Goal: Obtain resource: Obtain resource

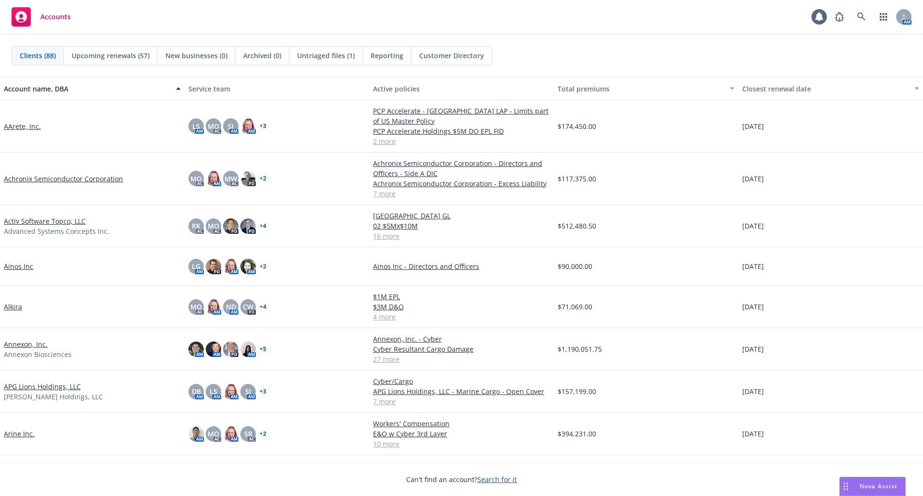
click at [22, 126] on link "AArete, Inc." at bounding box center [22, 126] width 37 height 10
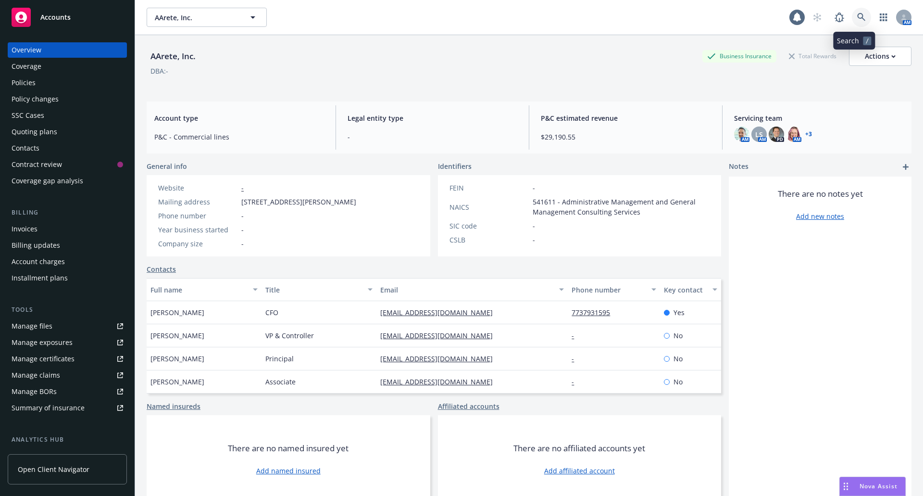
click at [857, 14] on icon at bounding box center [861, 17] width 9 height 9
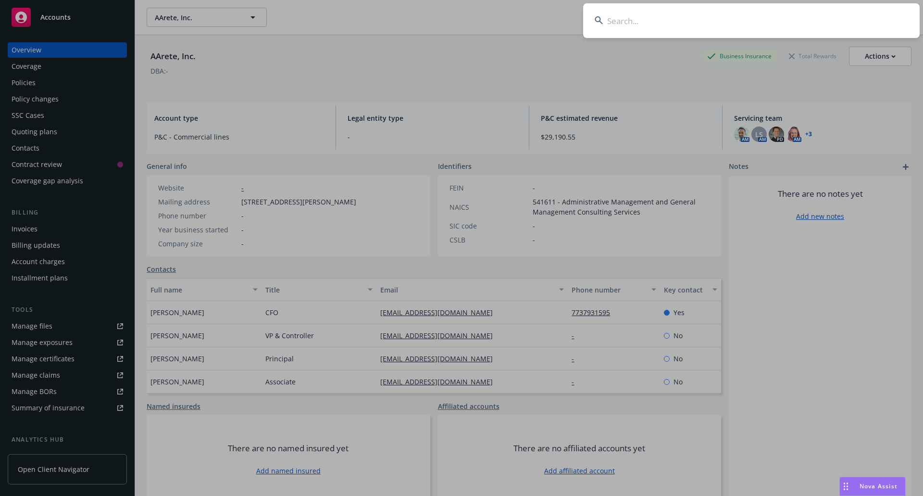
type input "b"
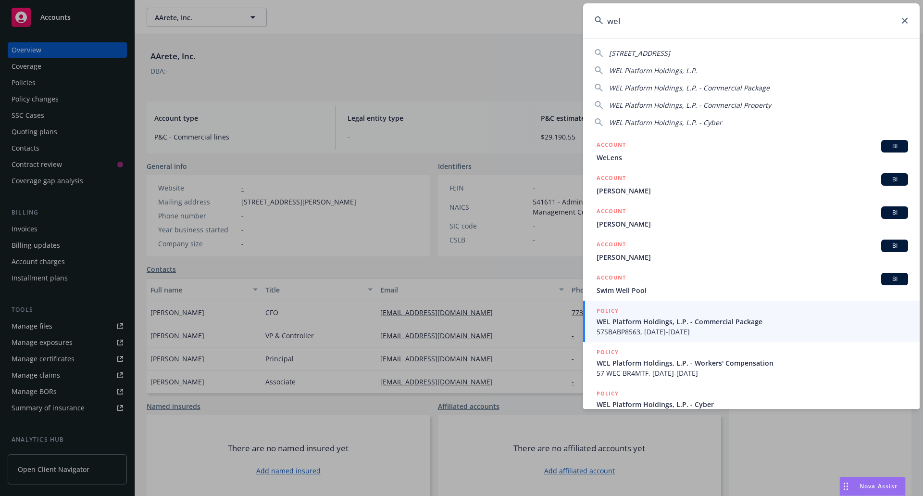
type input "wel p"
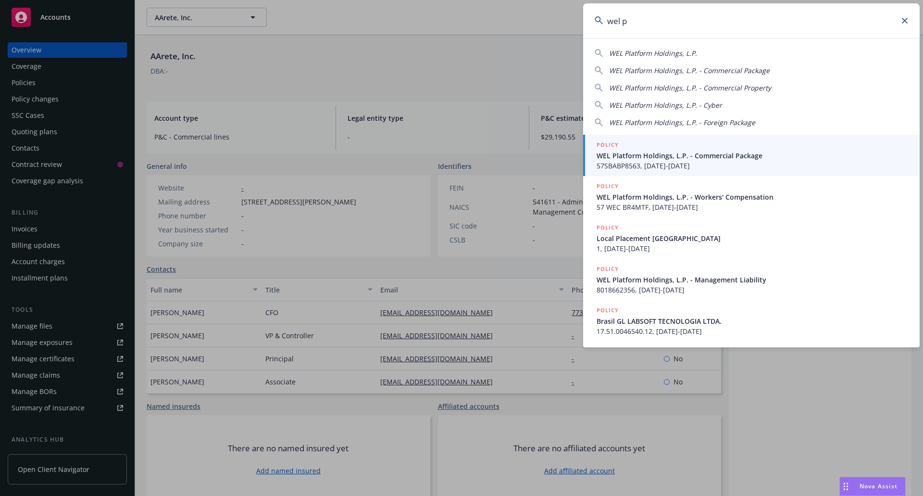
click at [673, 156] on span "WEL Platform Holdings, L.P. - Commercial Package" at bounding box center [753, 155] width 312 height 10
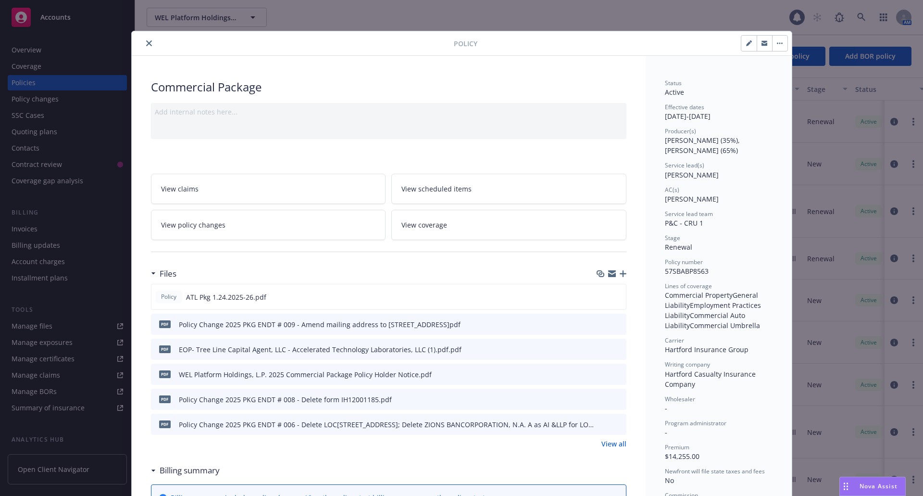
click at [148, 43] on icon "close" at bounding box center [149, 43] width 6 height 6
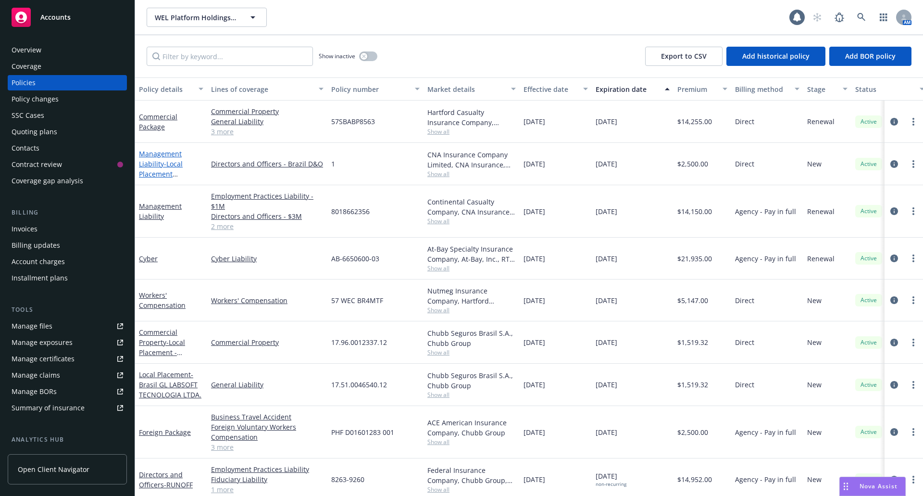
click at [156, 166] on link "Management Liability - Local Placement Brazil" at bounding box center [169, 174] width 61 height 50
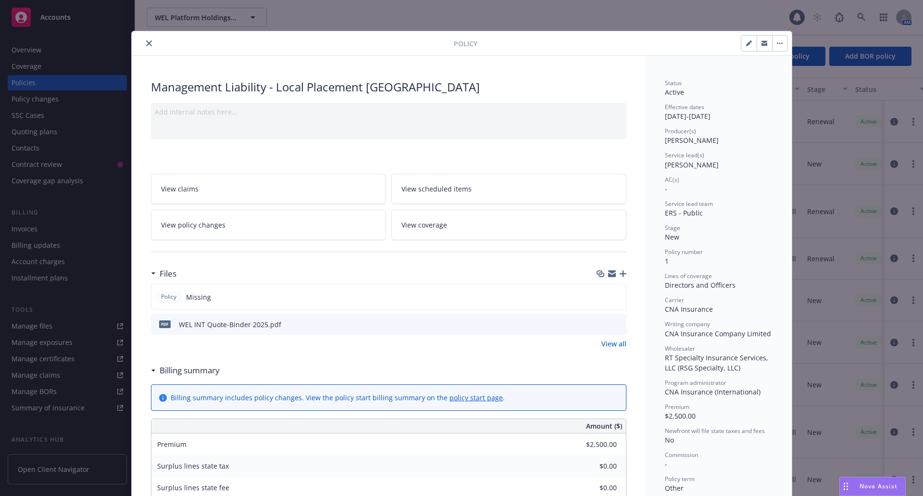
click at [146, 44] on icon "close" at bounding box center [149, 43] width 6 height 6
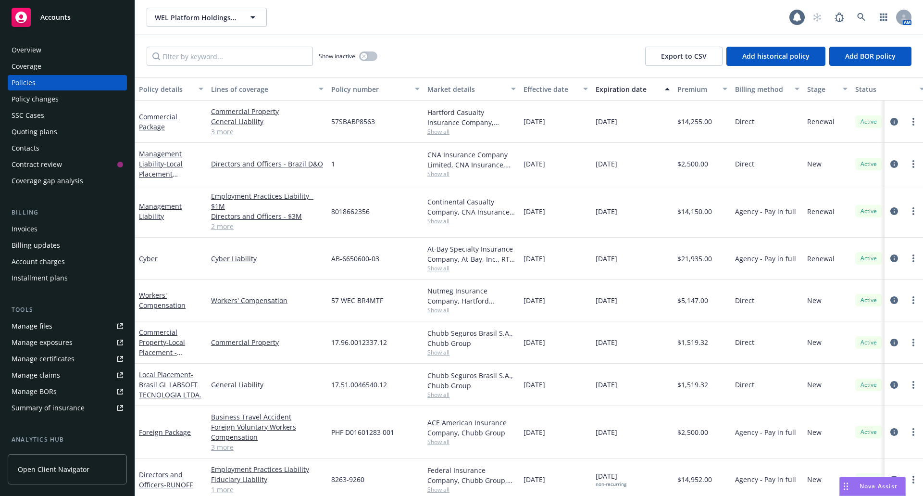
click at [26, 47] on div "Overview" at bounding box center [27, 49] width 30 height 15
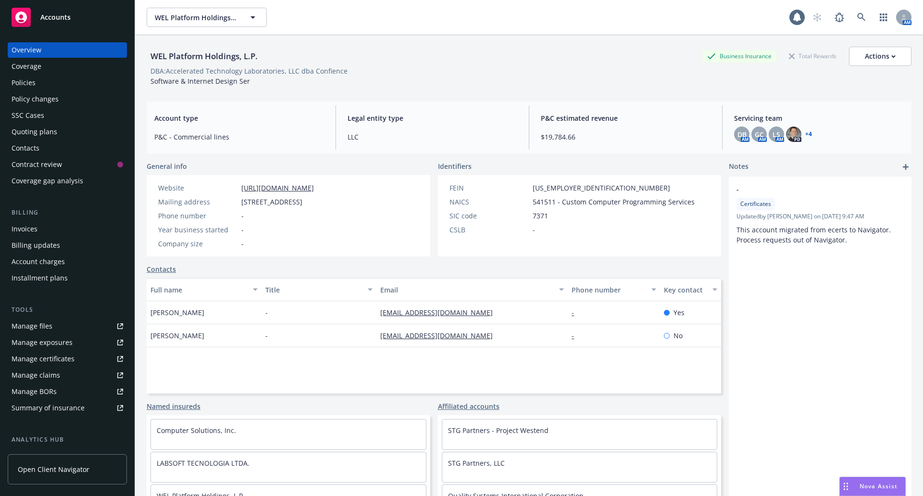
click at [805, 131] on link "+ 4" at bounding box center [808, 134] width 7 height 6
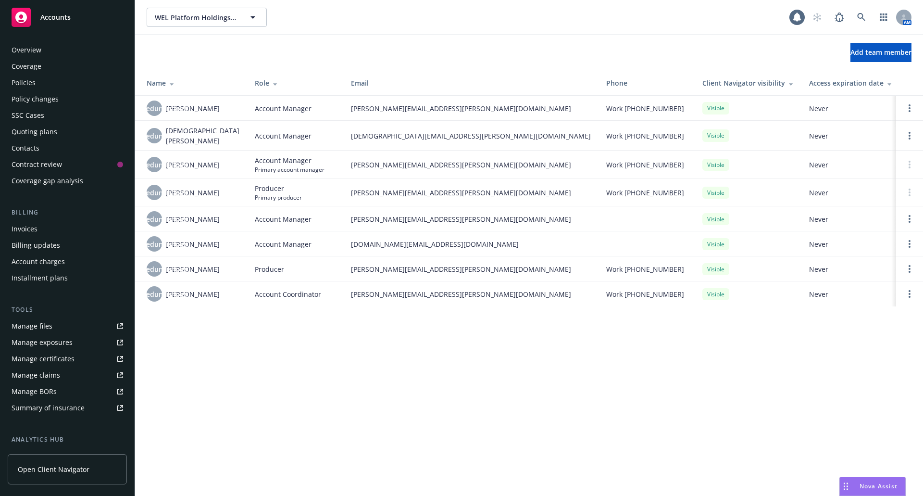
scroll to position [131, 0]
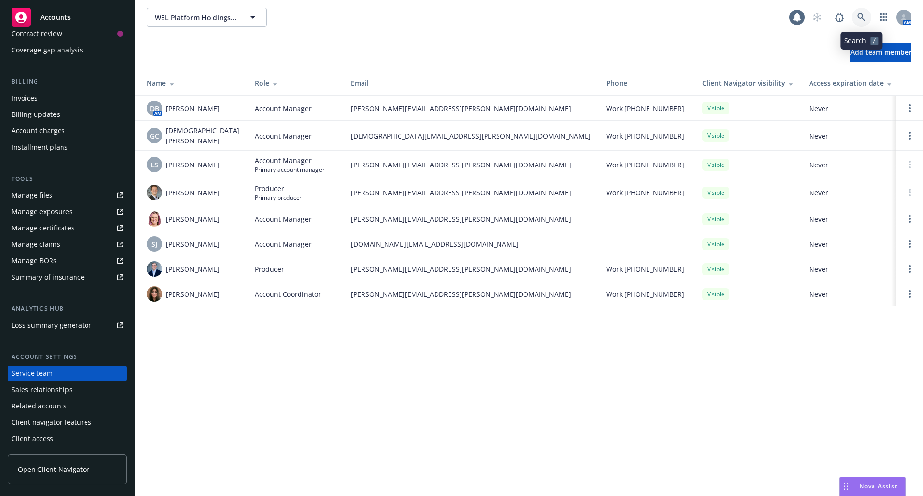
click at [861, 14] on icon at bounding box center [861, 17] width 9 height 9
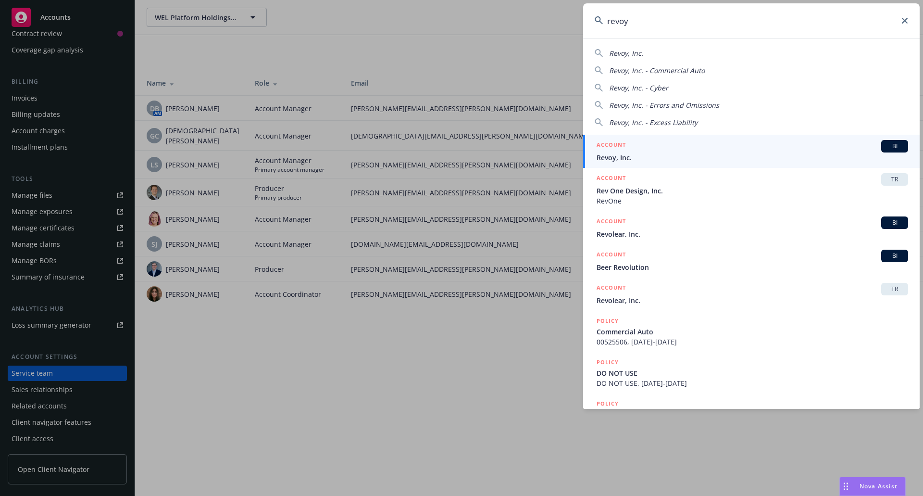
type input "revoy"
click at [832, 154] on span "Revoy, Inc." at bounding box center [753, 157] width 312 height 10
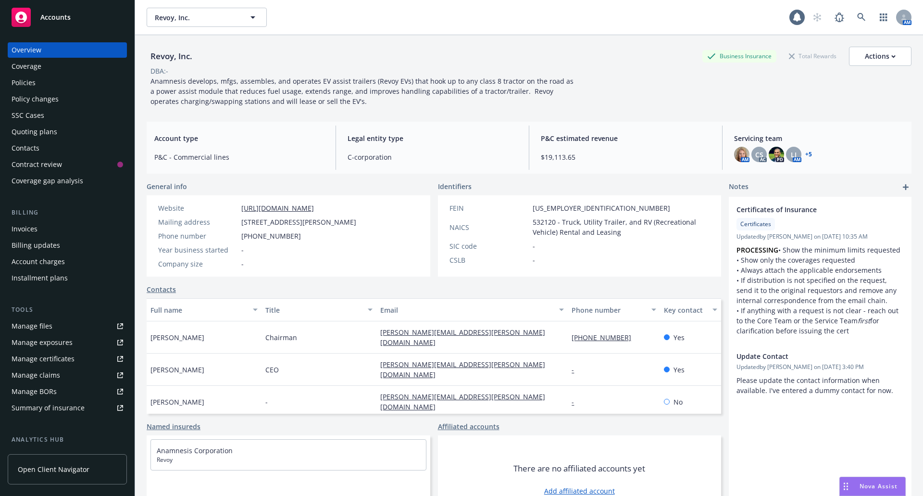
click at [33, 125] on div "Quoting plans" at bounding box center [35, 131] width 46 height 15
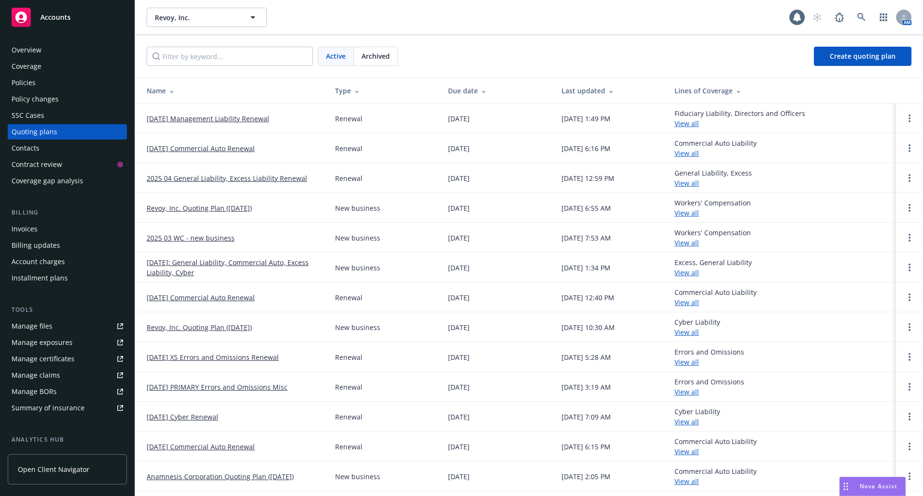
click at [169, 117] on link "09/04/25 Management Liability Renewal" at bounding box center [208, 118] width 123 height 10
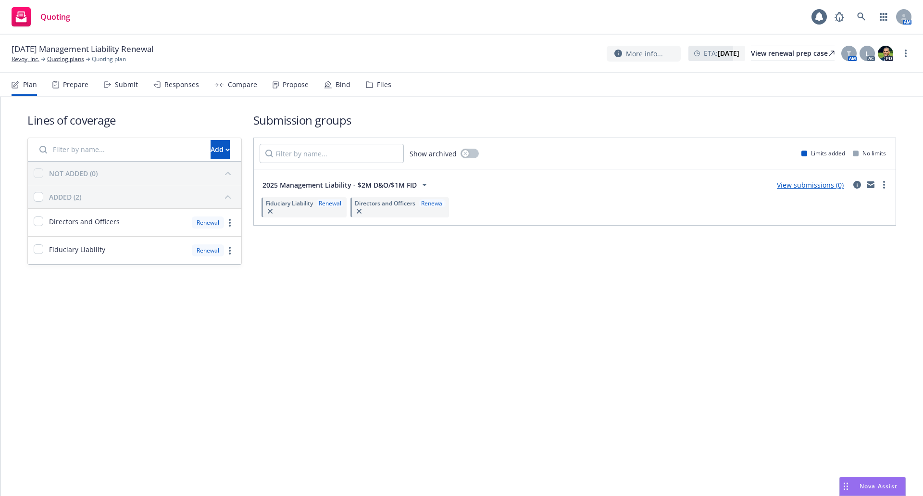
click at [121, 89] on div "Submit" at bounding box center [121, 84] width 34 height 23
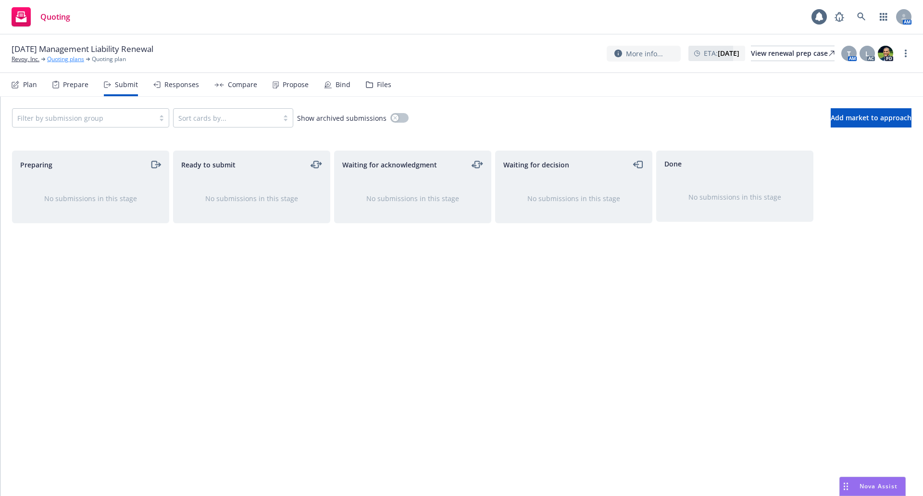
click at [69, 58] on link "Quoting plans" at bounding box center [65, 59] width 37 height 9
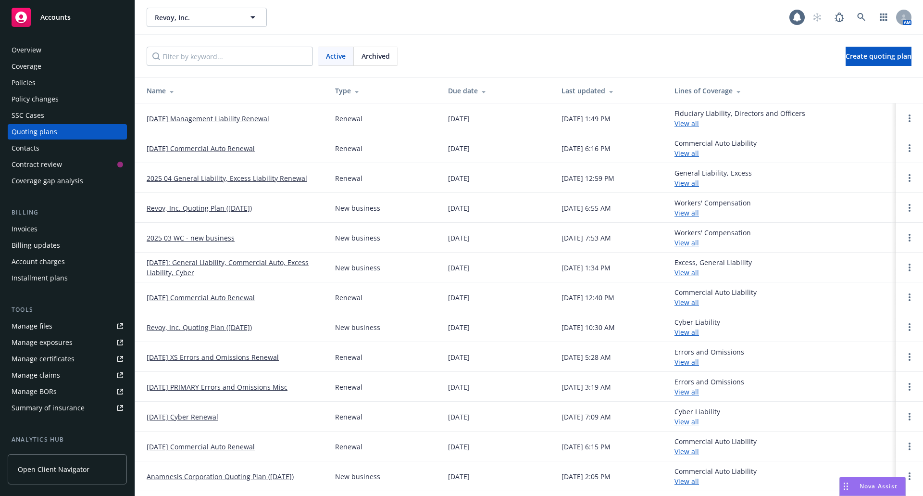
click at [370, 53] on span "Archived" at bounding box center [376, 56] width 28 height 10
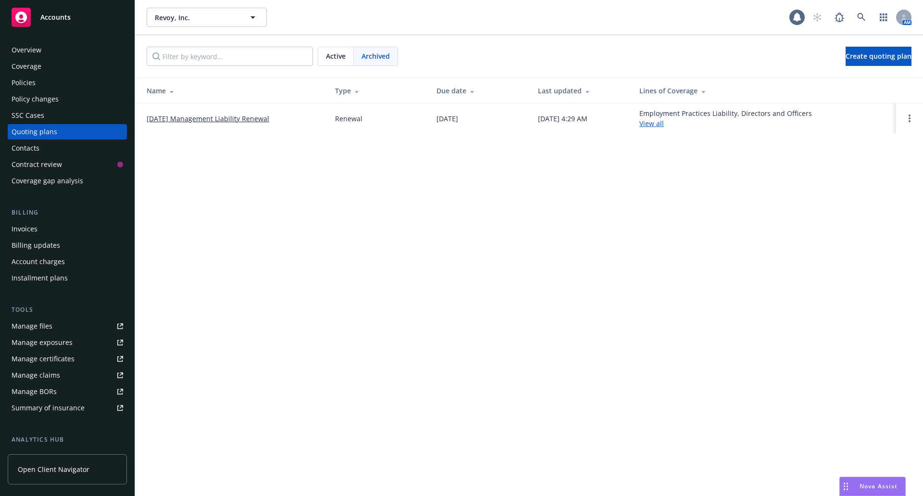
click at [238, 121] on link "08/04/24 Management Liability Renewal" at bounding box center [208, 118] width 123 height 10
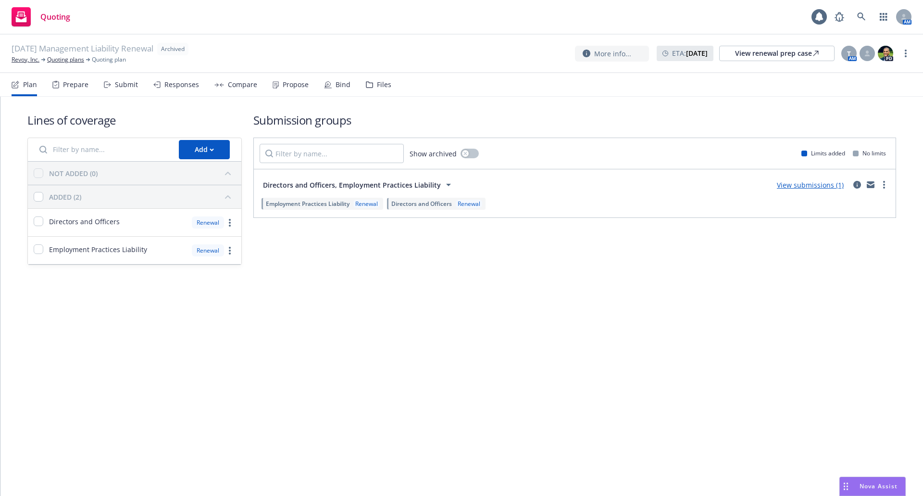
click at [369, 89] on div "Files" at bounding box center [378, 84] width 25 height 23
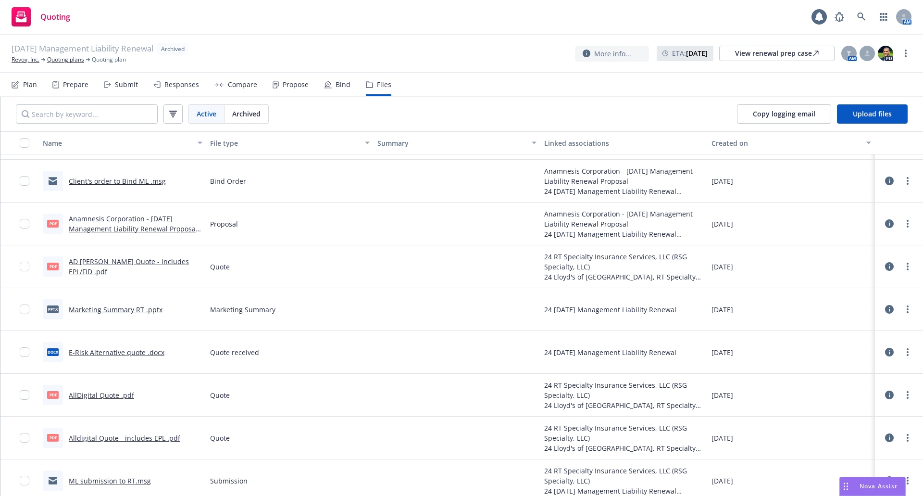
scroll to position [86, 0]
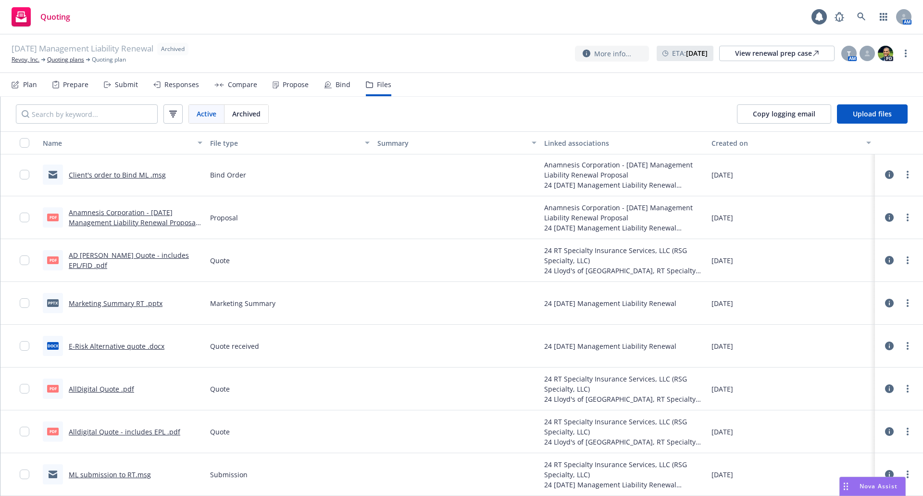
click at [107, 221] on link "Anamnesis Corporation - 9/4/24 Management Liability Renewal Proposal .pdf" at bounding box center [133, 222] width 129 height 29
click at [22, 61] on link "Revoy, Inc." at bounding box center [26, 59] width 28 height 9
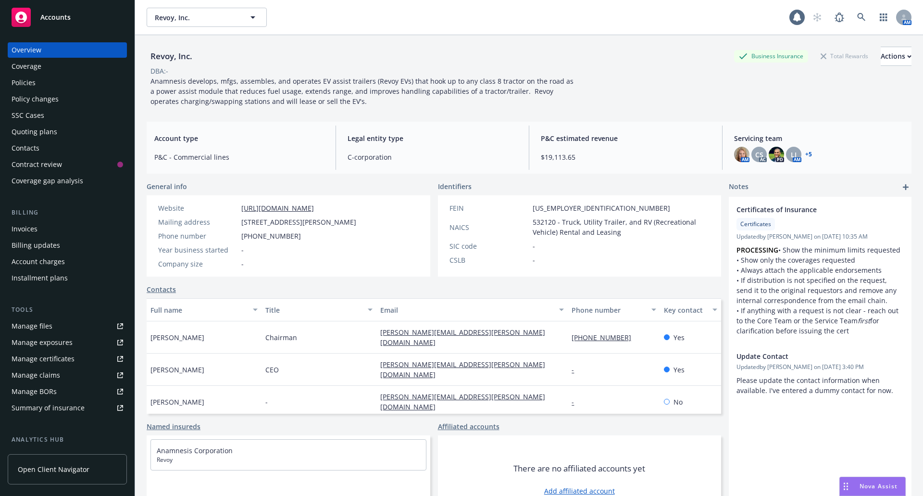
click at [805, 155] on link "+ 5" at bounding box center [808, 154] width 7 height 6
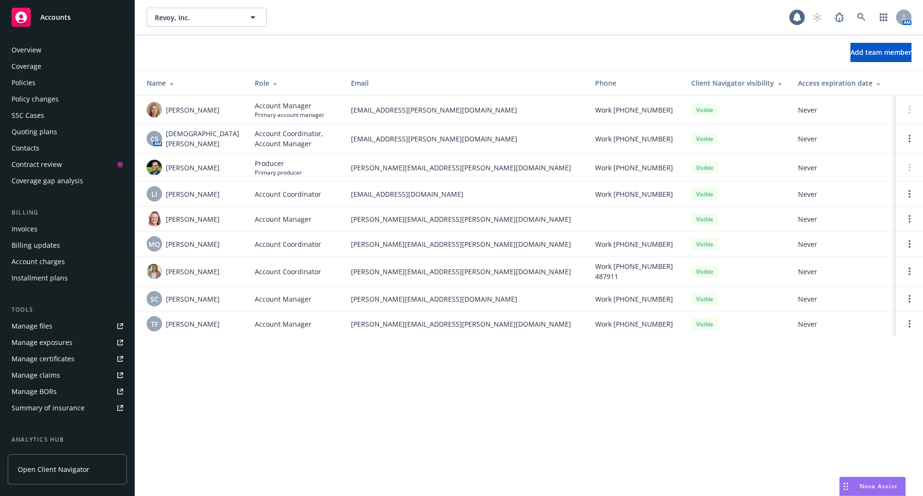
click at [40, 137] on div "Quoting plans" at bounding box center [35, 131] width 46 height 15
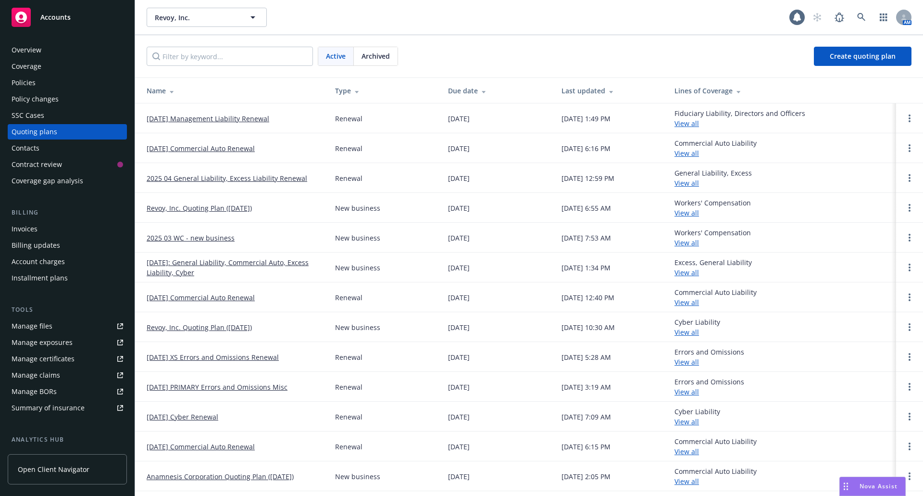
click at [381, 55] on span "Archived" at bounding box center [376, 56] width 28 height 10
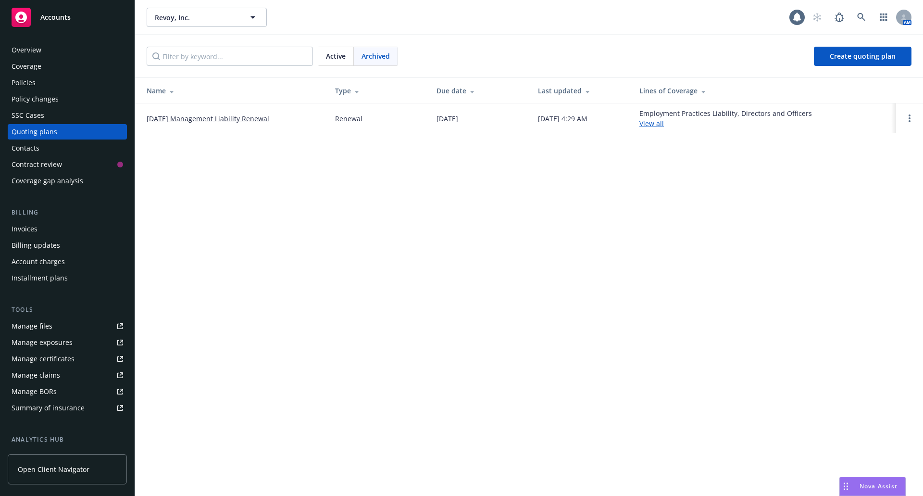
click at [217, 120] on link "08/04/24 Management Liability Renewal" at bounding box center [208, 118] width 123 height 10
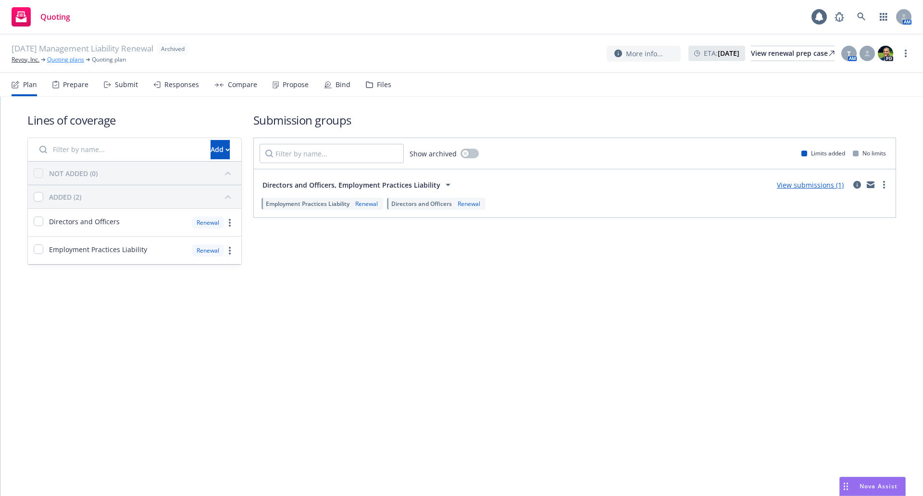
click at [62, 60] on link "Quoting plans" at bounding box center [65, 59] width 37 height 9
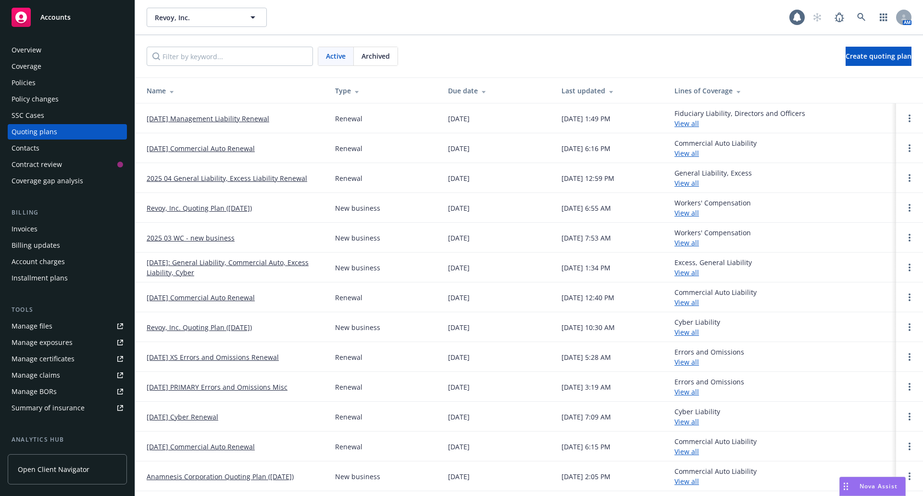
click at [173, 120] on link "[DATE] Management Liability Renewal" at bounding box center [208, 118] width 123 height 10
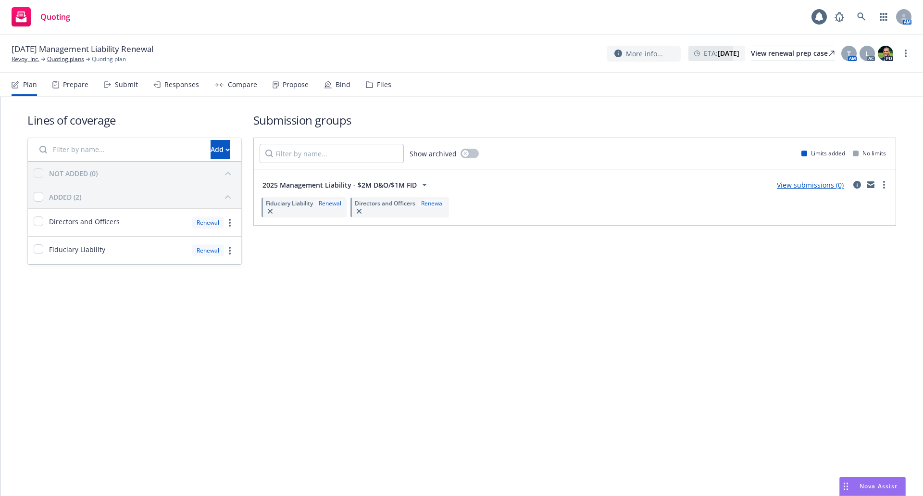
click at [373, 91] on div "Files" at bounding box center [378, 84] width 25 height 23
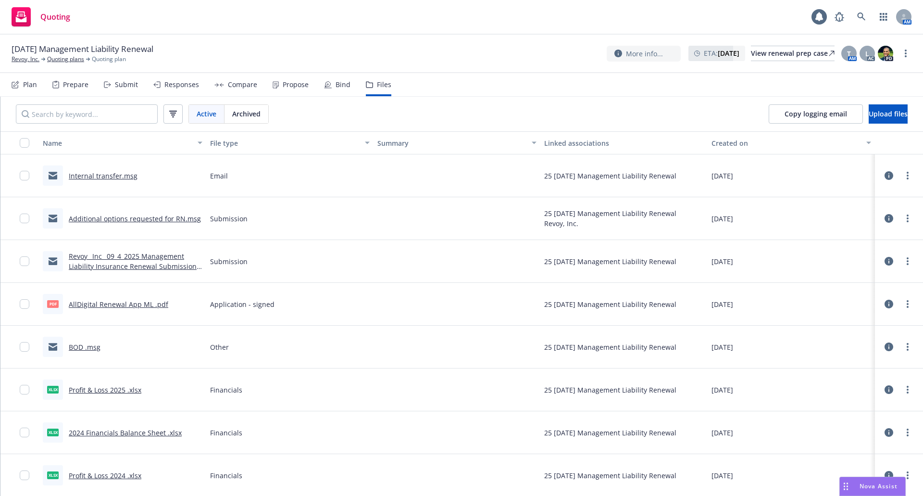
click at [121, 218] on link "Additional options requested for RN.msg" at bounding box center [135, 218] width 132 height 9
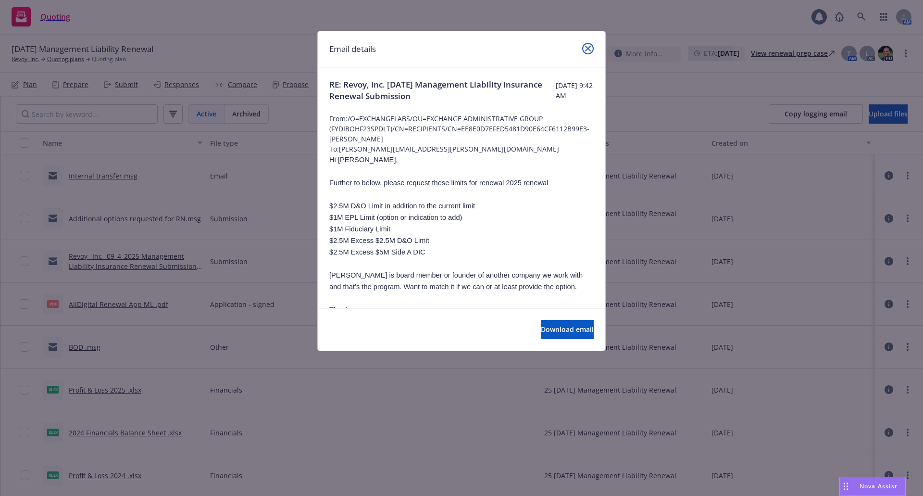
click at [591, 49] on link "close" at bounding box center [588, 49] width 12 height 12
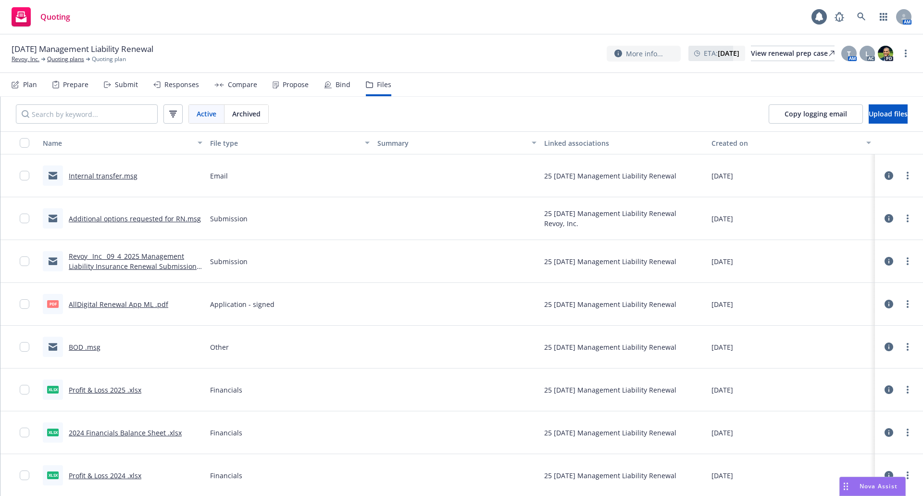
click at [139, 301] on link "AllDigital Renewal App ML .pdf" at bounding box center [119, 304] width 100 height 9
click at [96, 389] on link "Profit & Loss 2025 .xlsx" at bounding box center [105, 389] width 73 height 9
click at [110, 434] on link "2024 Financials Balance Sheet .xlsx" at bounding box center [125, 432] width 113 height 9
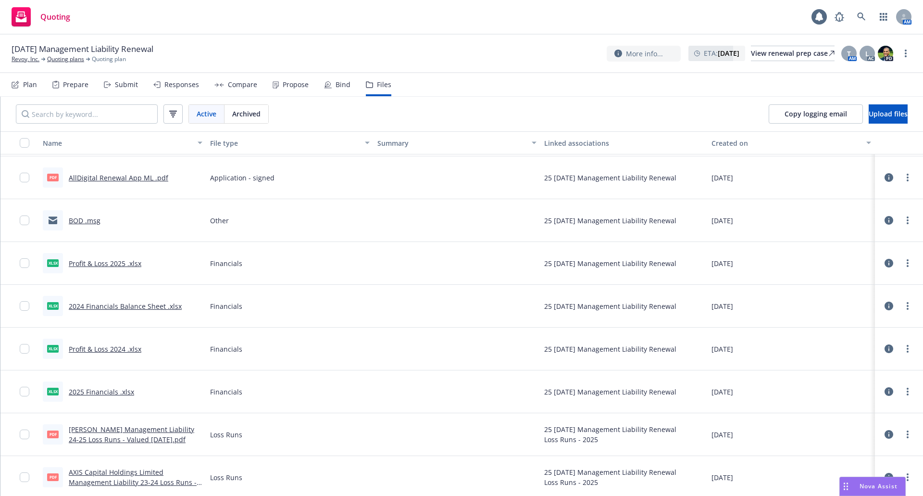
scroll to position [128, 0]
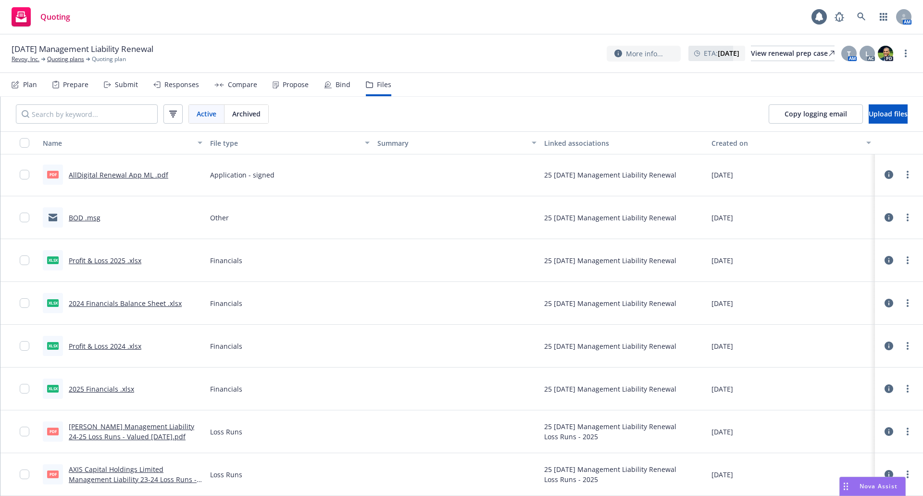
click at [107, 388] on link "2025 Financials .xlsx" at bounding box center [101, 388] width 65 height 9
click at [109, 348] on link "Profit & Loss 2024 .xlsx" at bounding box center [105, 345] width 73 height 9
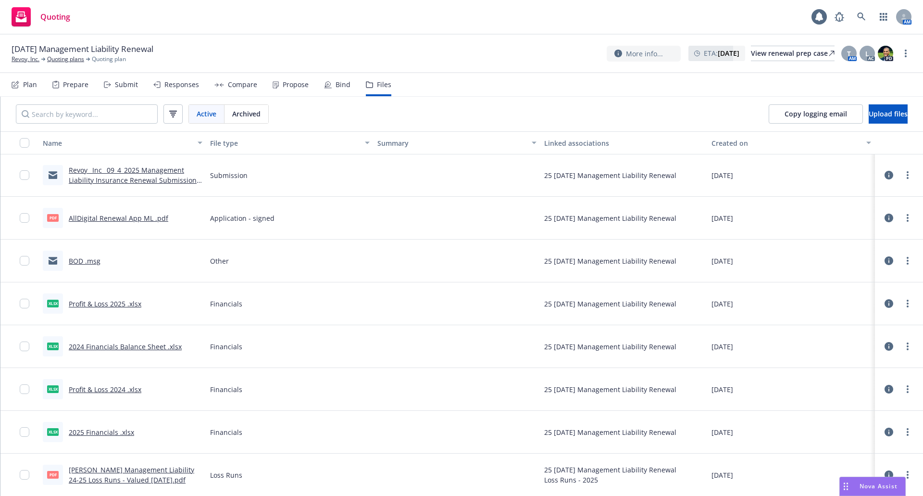
scroll to position [96, 0]
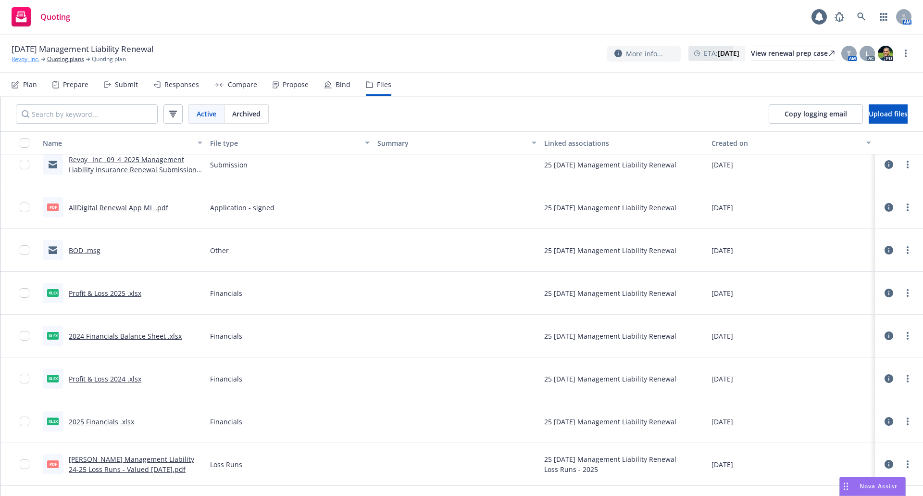
click at [22, 59] on link "Revoy, Inc." at bounding box center [26, 59] width 28 height 9
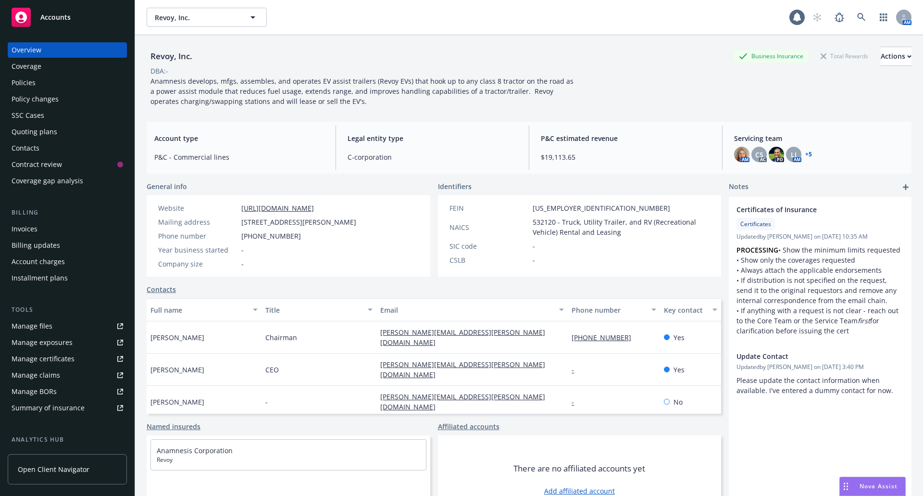
click at [27, 87] on div "Policies" at bounding box center [24, 82] width 24 height 15
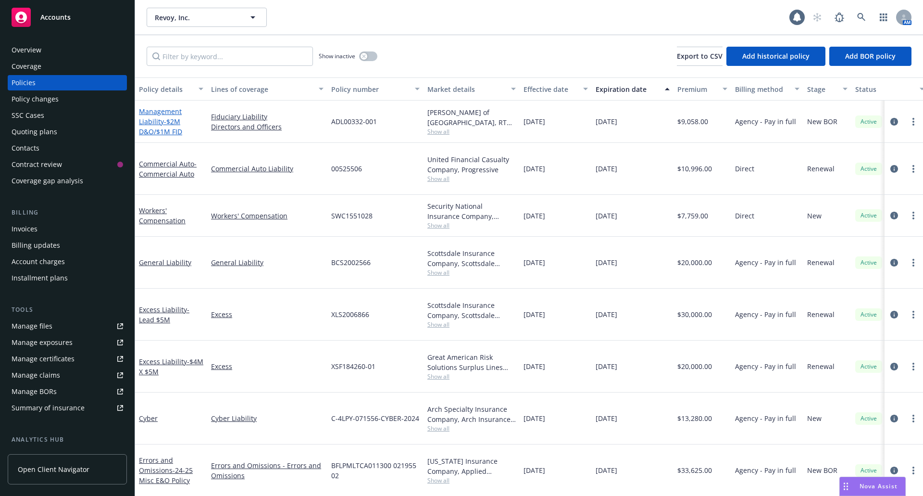
click at [158, 117] on link "Management Liability - $2M D&O/$1M FID" at bounding box center [160, 121] width 43 height 29
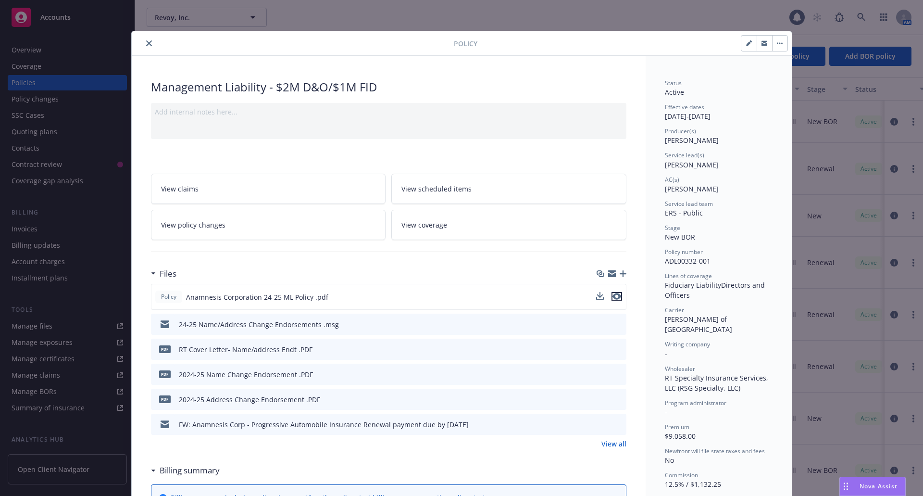
click at [614, 294] on icon "preview file" at bounding box center [617, 296] width 9 height 7
drag, startPoint x: 250, startPoint y: 419, endPoint x: 216, endPoint y: 353, distance: 74.4
click at [219, 354] on div "Policy Anamnesis Corporation 24-25 ML Policy .pdf 24-25 Name/Address Change End…" at bounding box center [389, 359] width 476 height 151
click at [215, 276] on div "Files" at bounding box center [389, 273] width 476 height 20
click at [218, 259] on div at bounding box center [389, 252] width 476 height 24
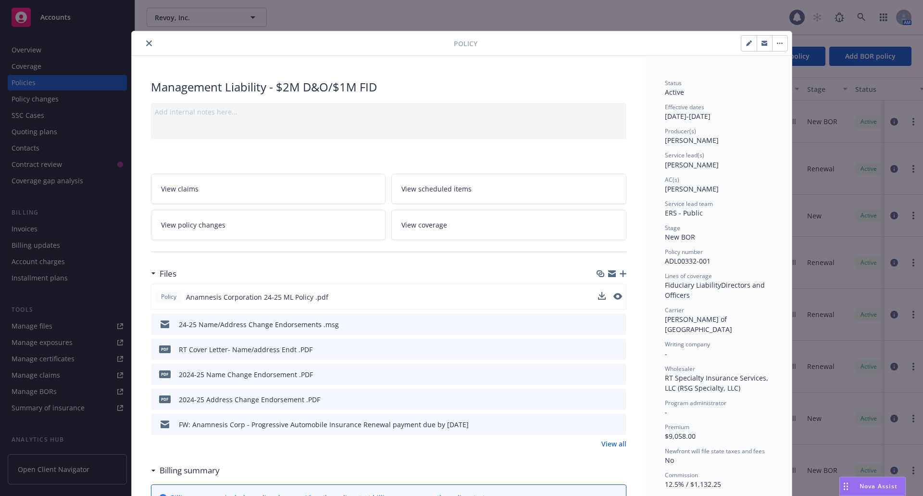
click at [146, 40] on icon "close" at bounding box center [149, 43] width 6 height 6
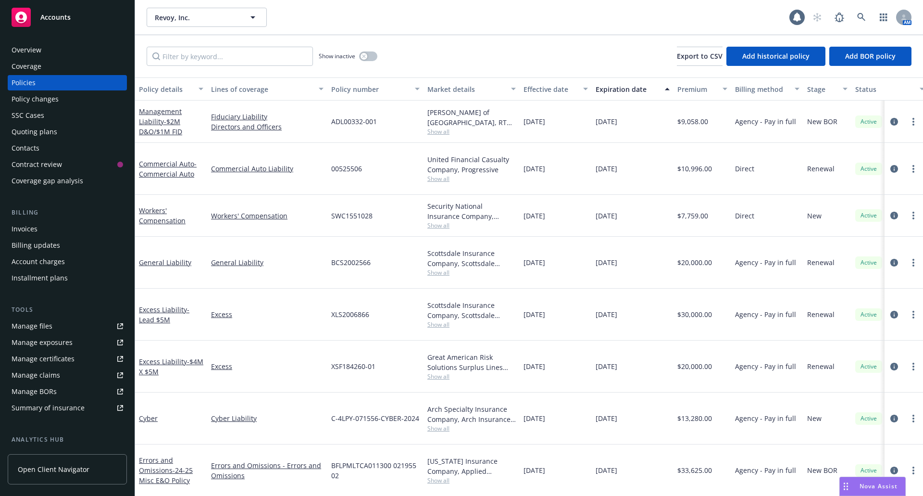
click at [39, 131] on div "Quoting plans" at bounding box center [35, 131] width 46 height 15
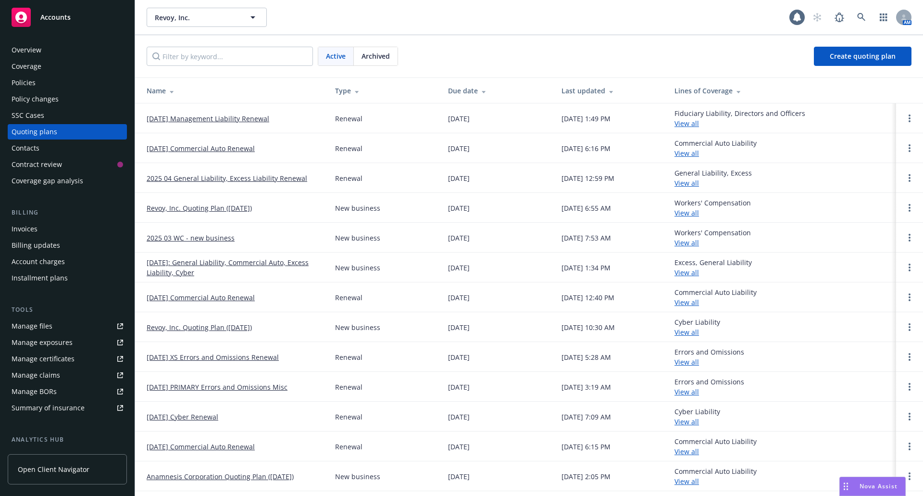
click at [197, 120] on link "[DATE] Management Liability Renewal" at bounding box center [208, 118] width 123 height 10
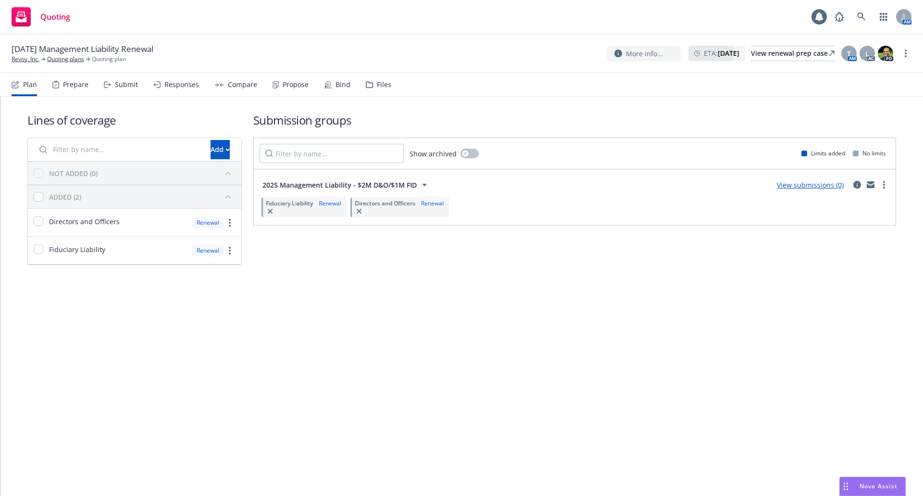
click at [371, 86] on div "Files" at bounding box center [378, 84] width 25 height 23
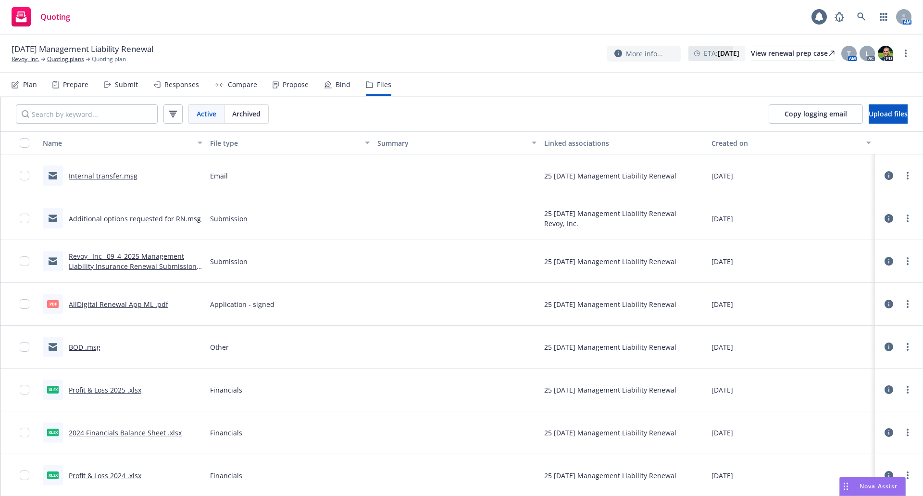
click at [134, 214] on link "Additional options requested for RN.msg" at bounding box center [135, 218] width 132 height 9
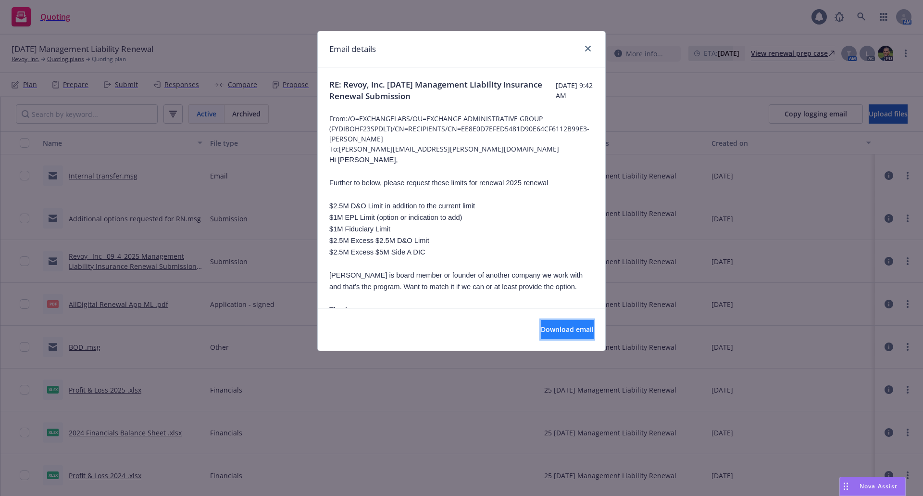
click at [548, 325] on span "Download email" at bounding box center [567, 329] width 53 height 9
click at [591, 47] on link "close" at bounding box center [588, 49] width 12 height 12
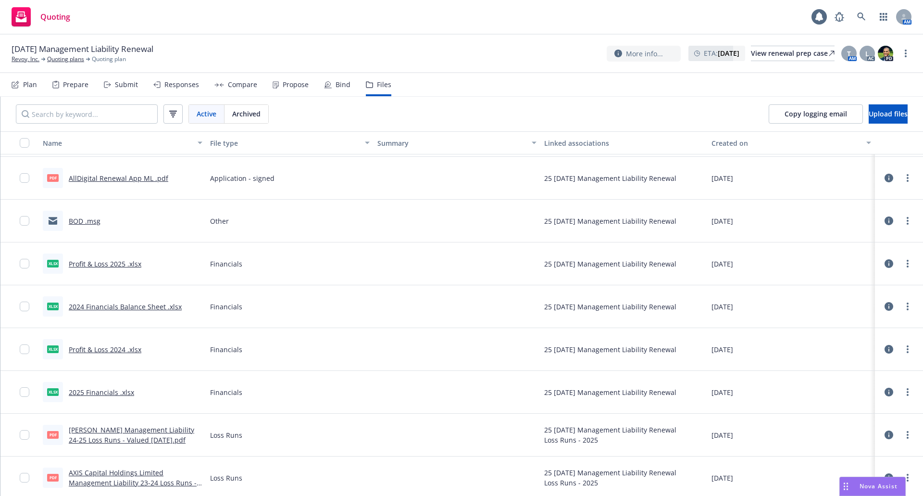
scroll to position [128, 0]
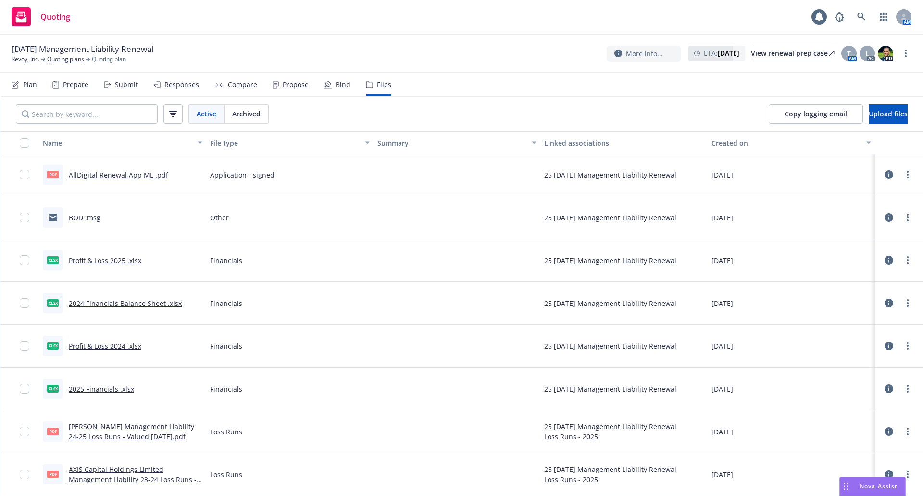
click at [133, 434] on link "[PERSON_NAME] Management Liability 24-25 Loss Runs - Valued [DATE].pdf" at bounding box center [131, 431] width 125 height 19
